Goal: Find specific page/section: Find specific page/section

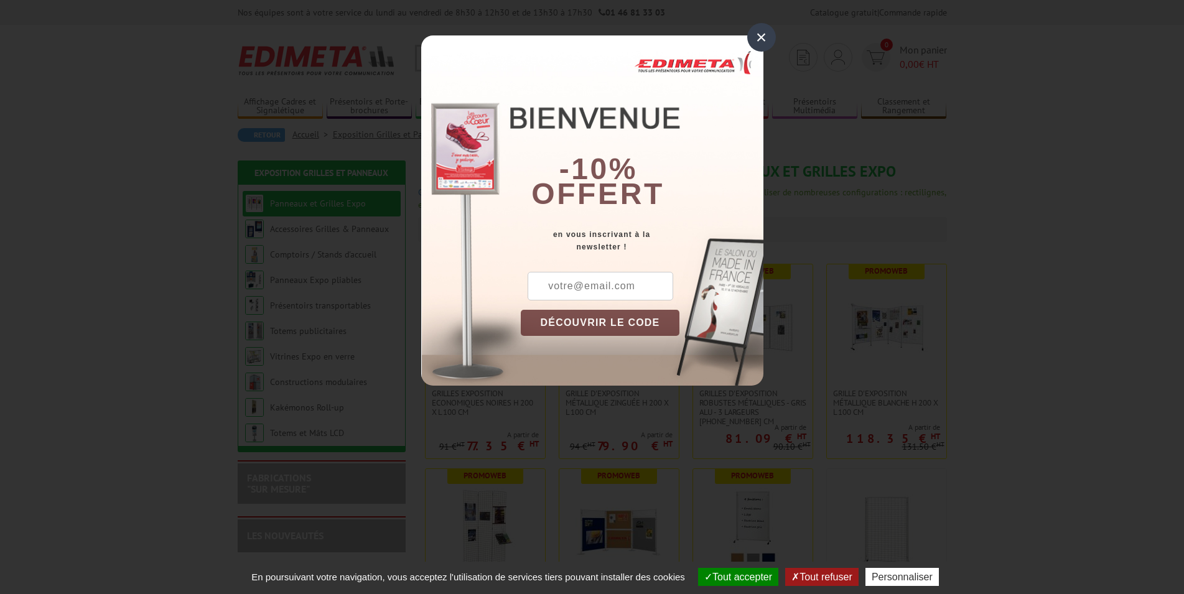
click at [765, 32] on div "×" at bounding box center [761, 37] width 29 height 29
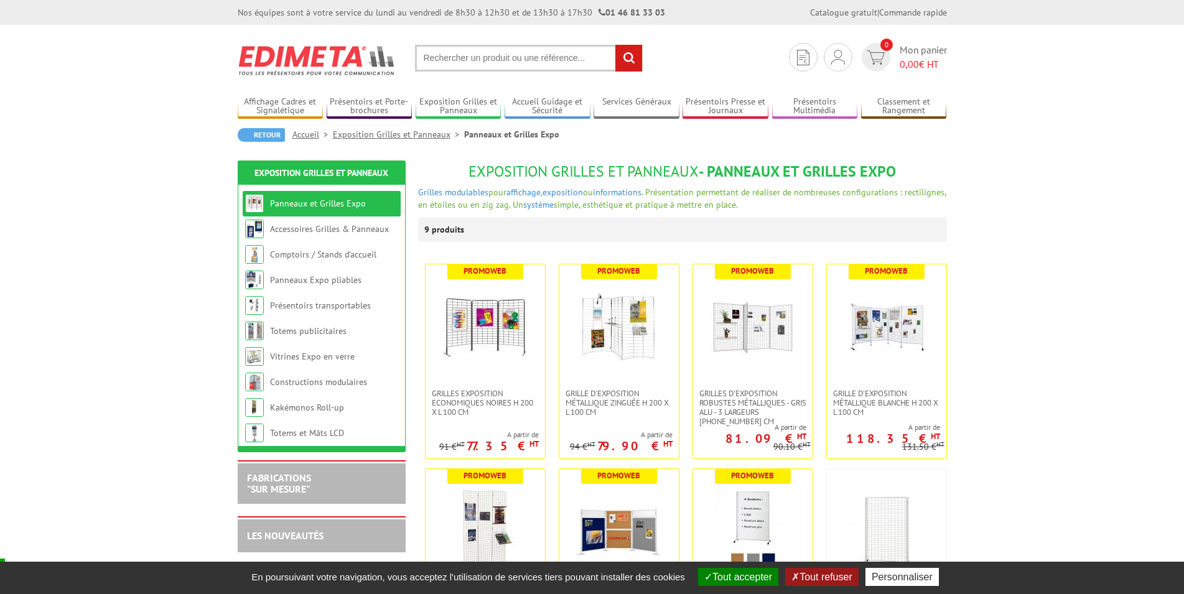
scroll to position [381, 0]
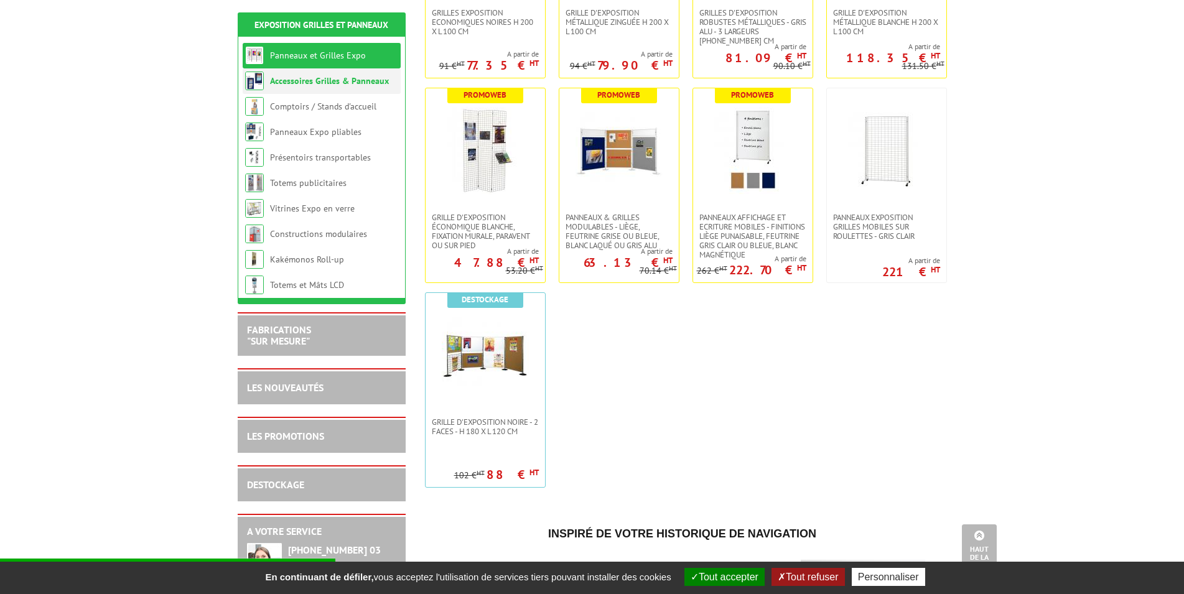
click at [361, 78] on link "Accessoires Grilles & Panneaux" at bounding box center [329, 80] width 119 height 11
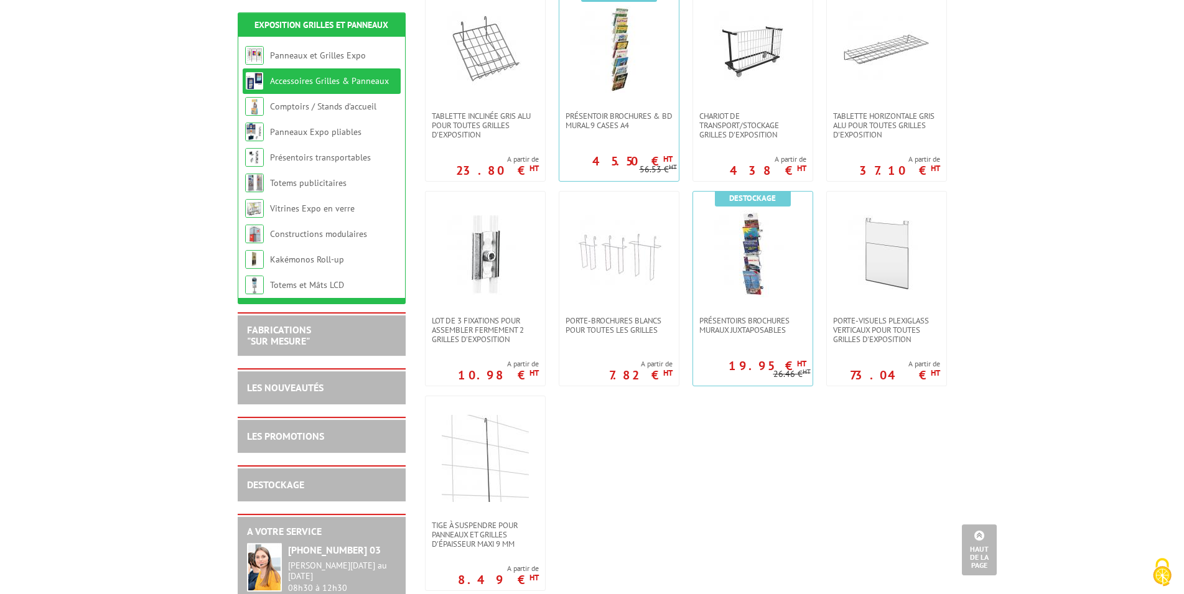
scroll to position [698, 0]
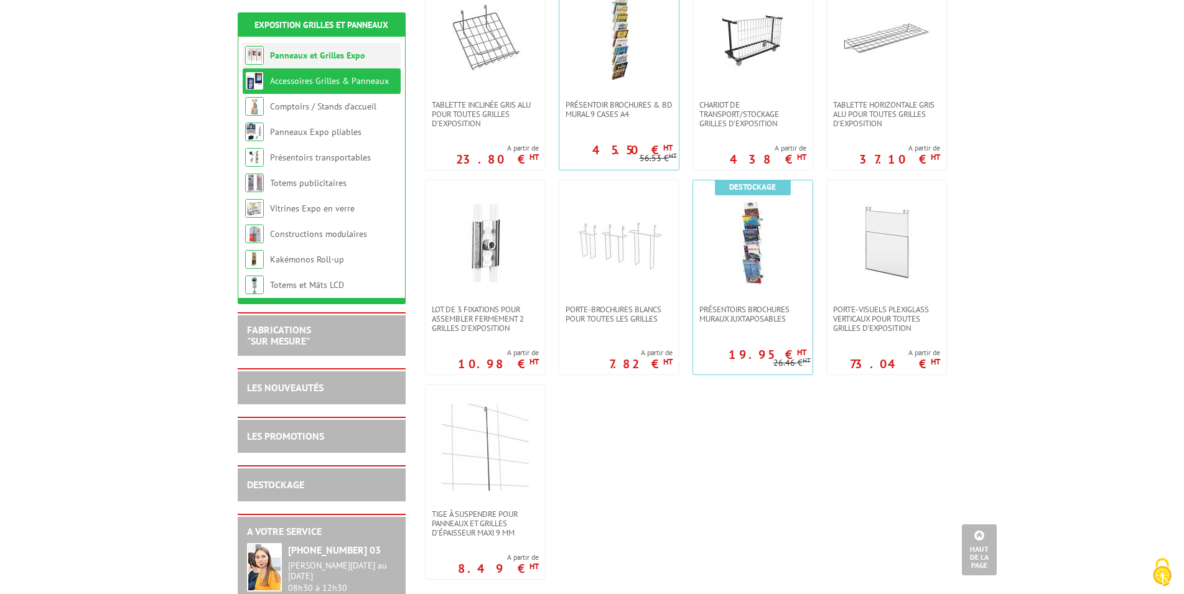
click at [303, 52] on link "Panneaux et Grilles Expo" at bounding box center [317, 55] width 95 height 11
